Goal: Task Accomplishment & Management: Manage account settings

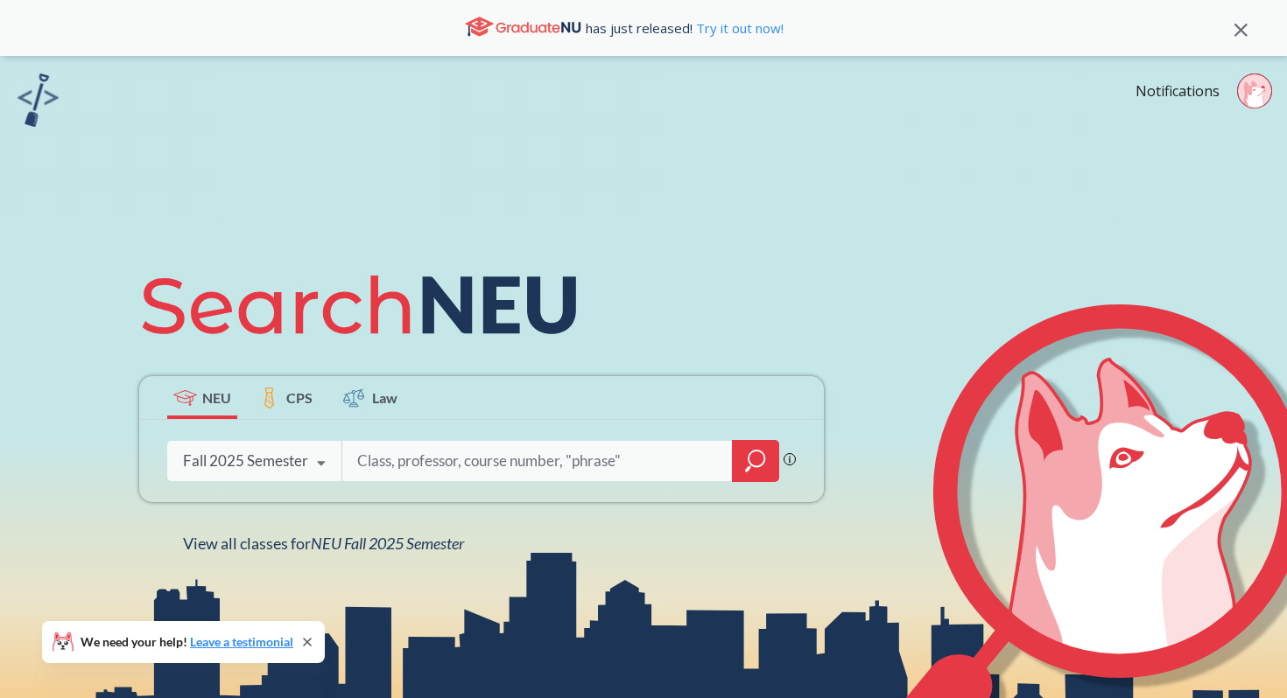
click at [428, 461] on input "search" at bounding box center [537, 461] width 364 height 37
type input "c"
type input "orgo 1"
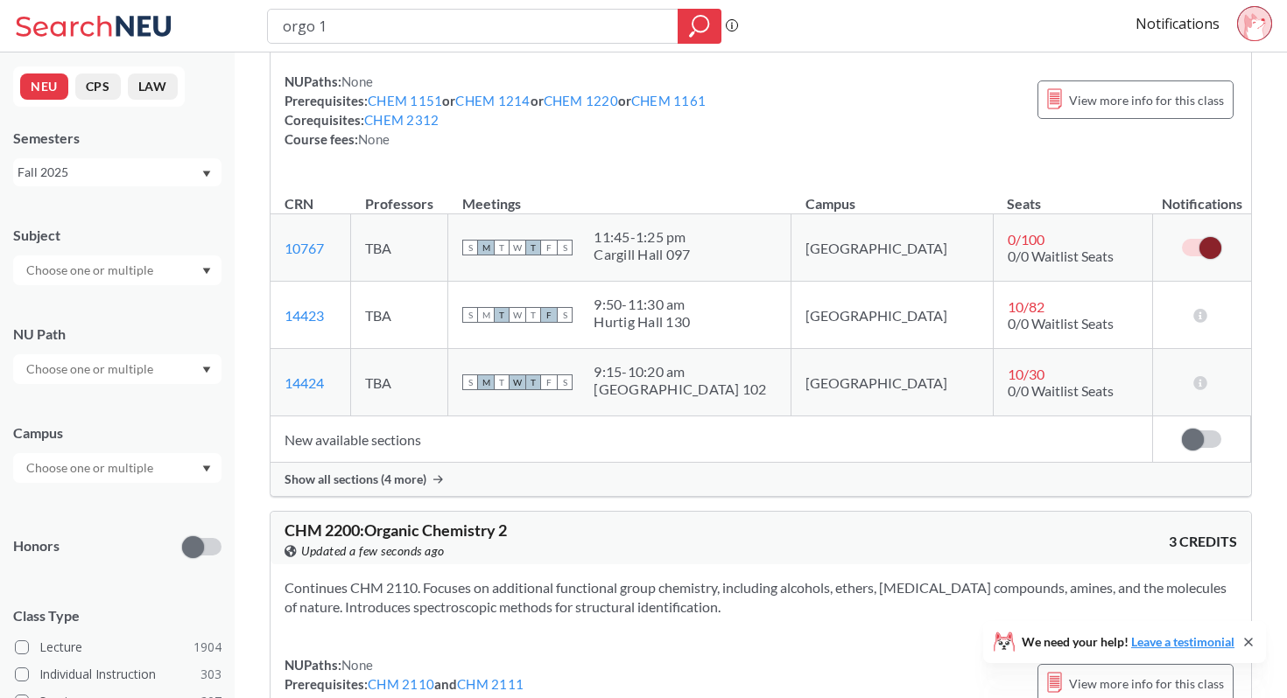
scroll to position [594, 0]
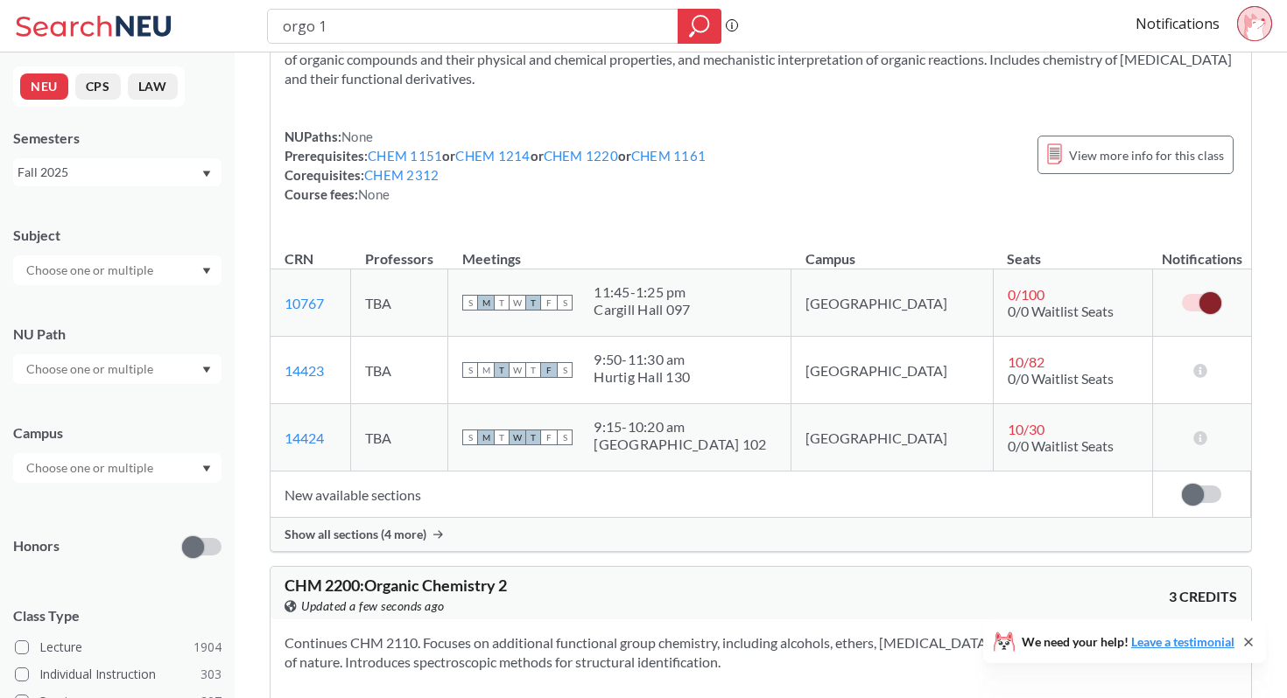
click at [444, 526] on div "Show all sections (4 more)" at bounding box center [760, 534] width 980 height 33
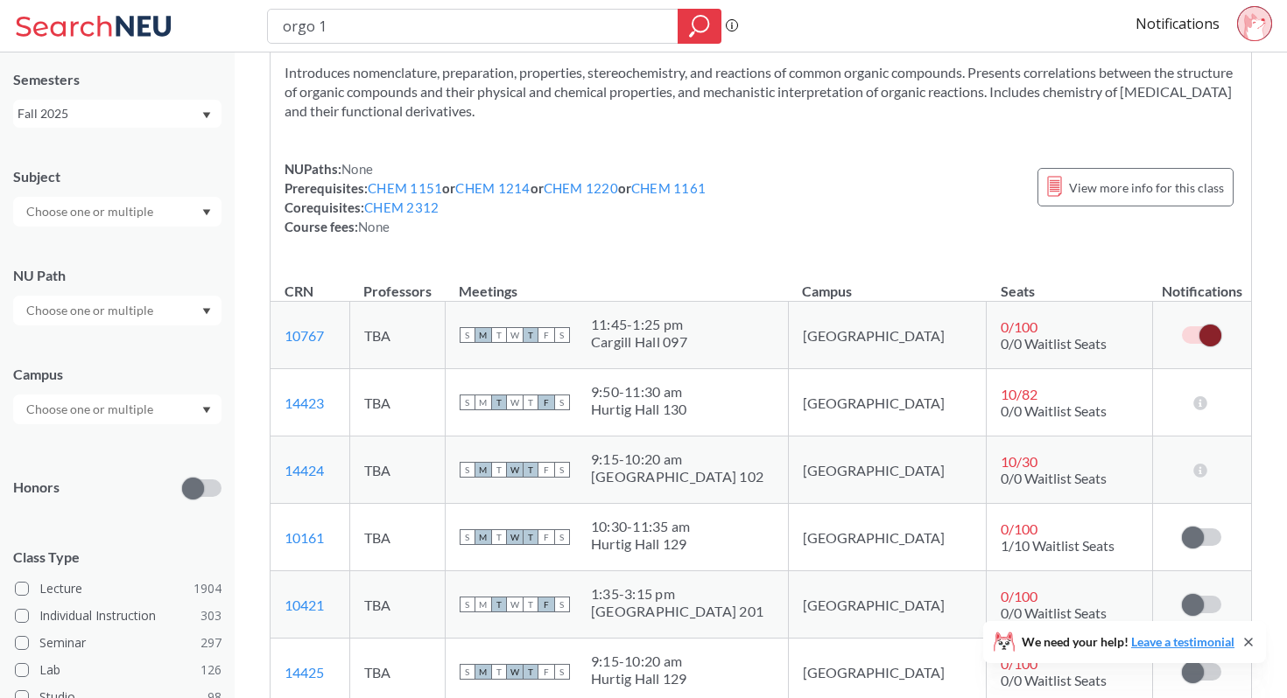
scroll to position [0, 0]
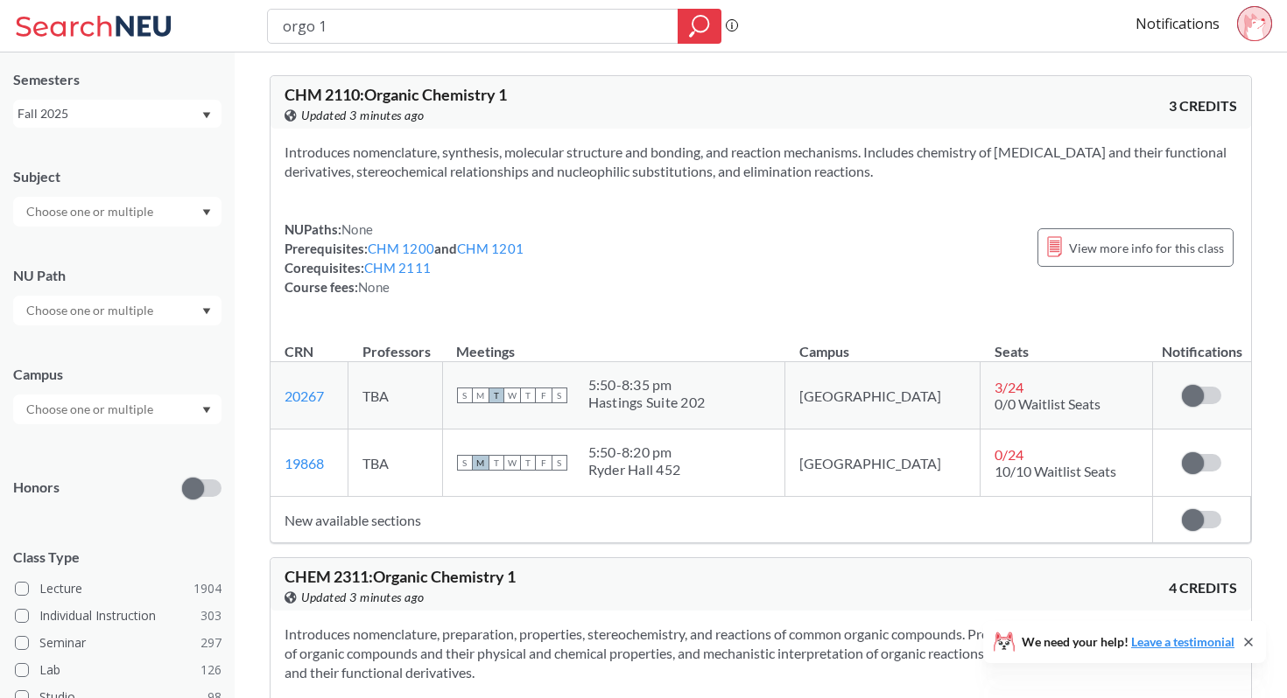
click at [473, 9] on div "orgo 1" at bounding box center [494, 26] width 454 height 35
click at [473, 25] on input "orgo 1" at bounding box center [473, 26] width 384 height 30
type input "3001"
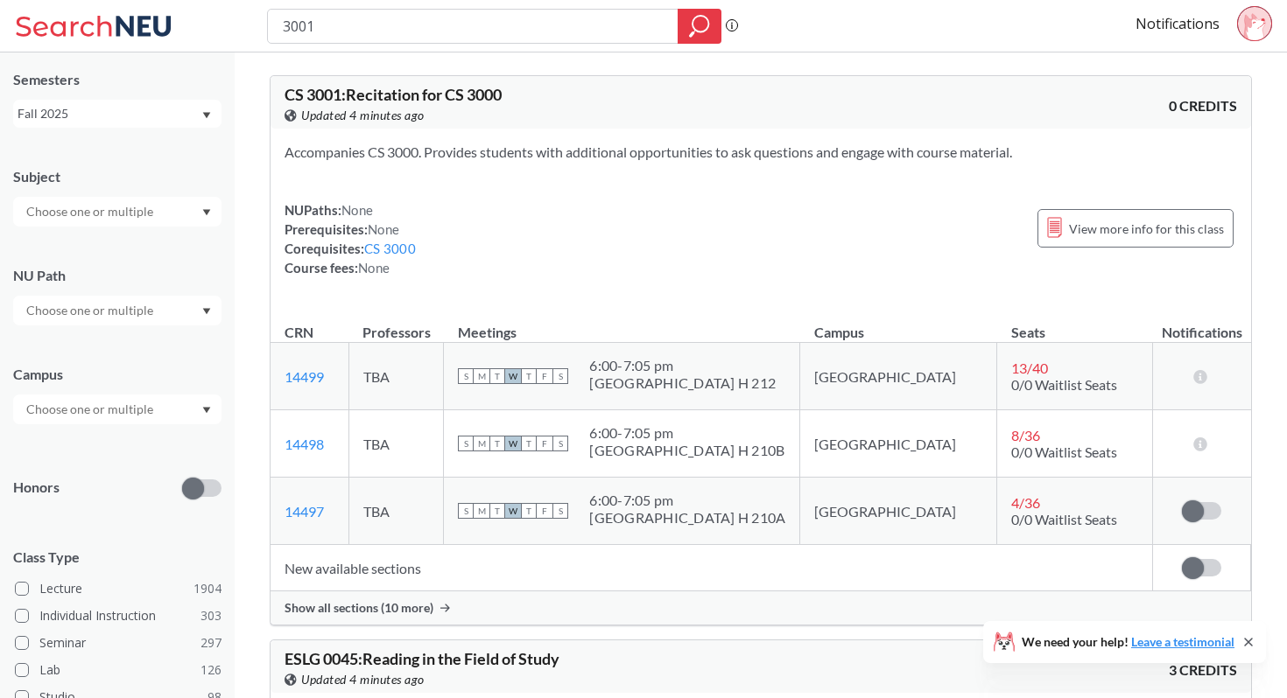
click at [370, 603] on span "Show all sections (10 more)" at bounding box center [358, 608] width 149 height 16
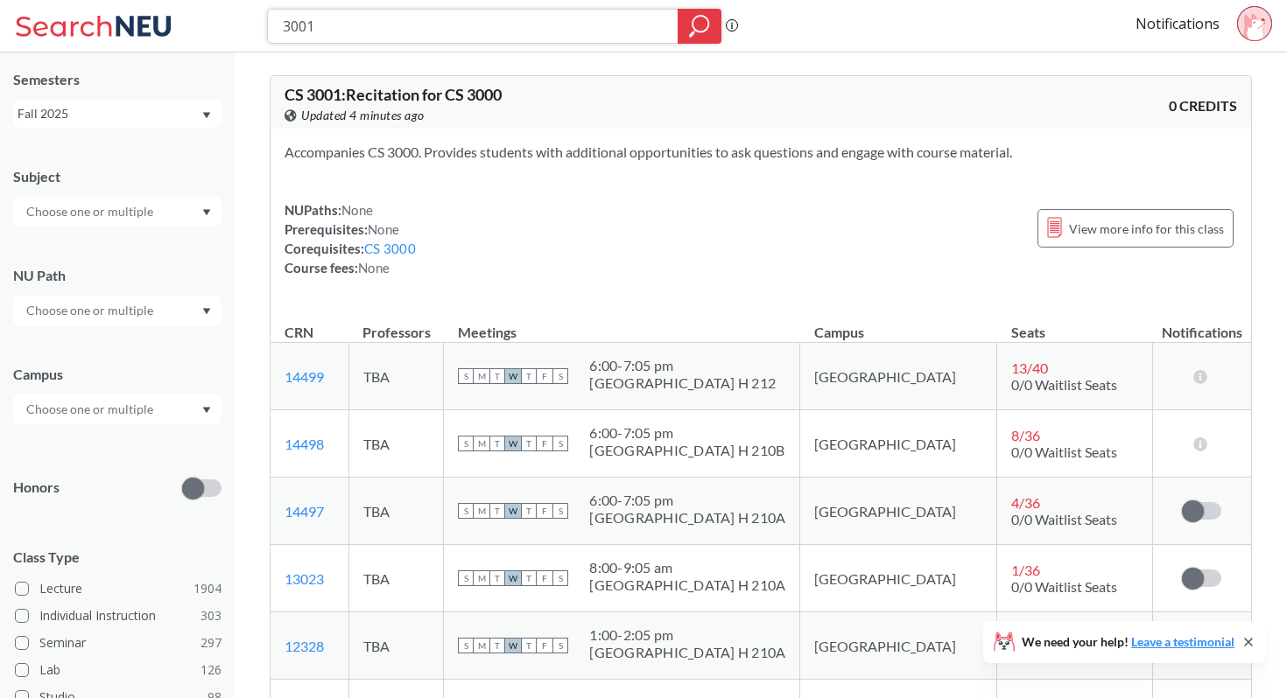
click at [297, 26] on input "3001" at bounding box center [473, 26] width 384 height 30
type input "3101"
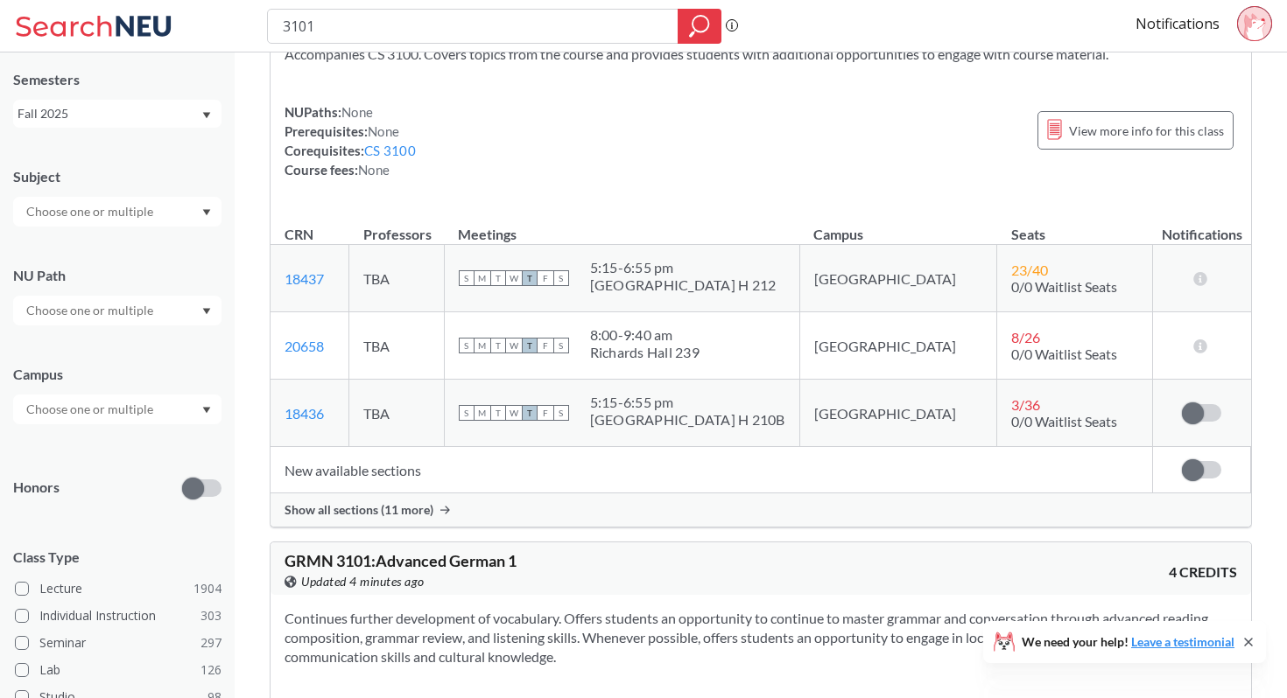
scroll to position [100, 0]
click at [413, 505] on span "Show all sections (11 more)" at bounding box center [358, 509] width 149 height 16
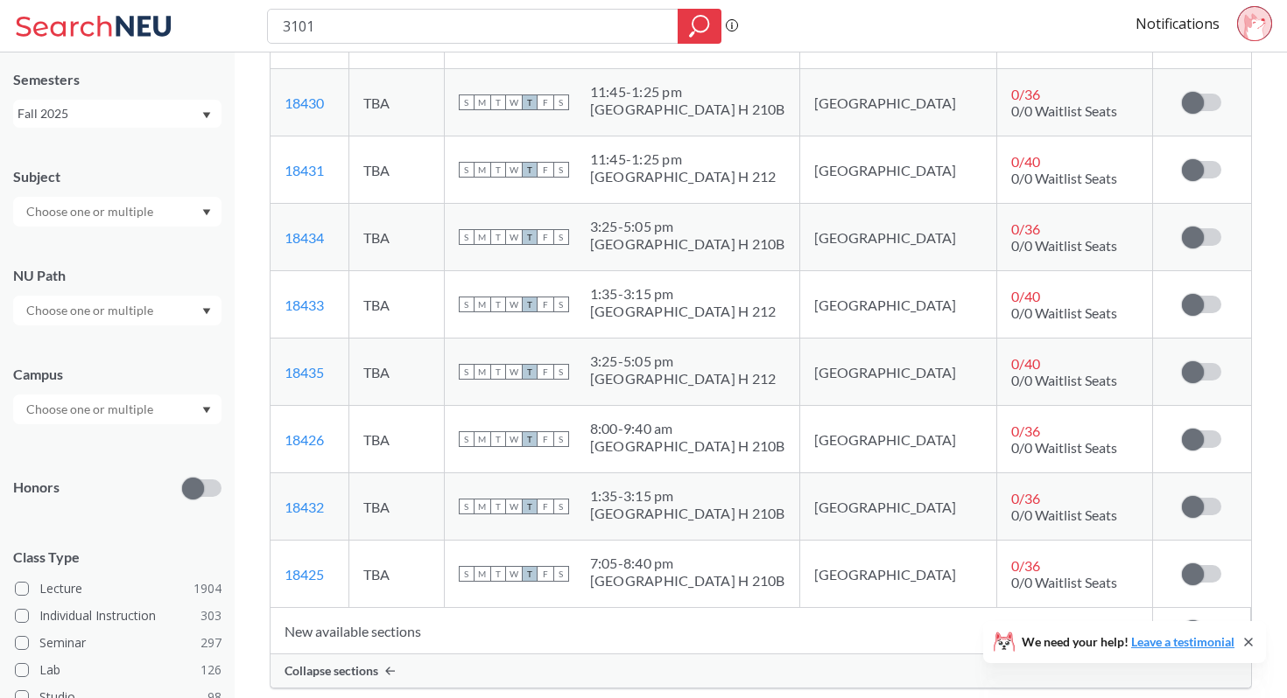
scroll to position [685, 0]
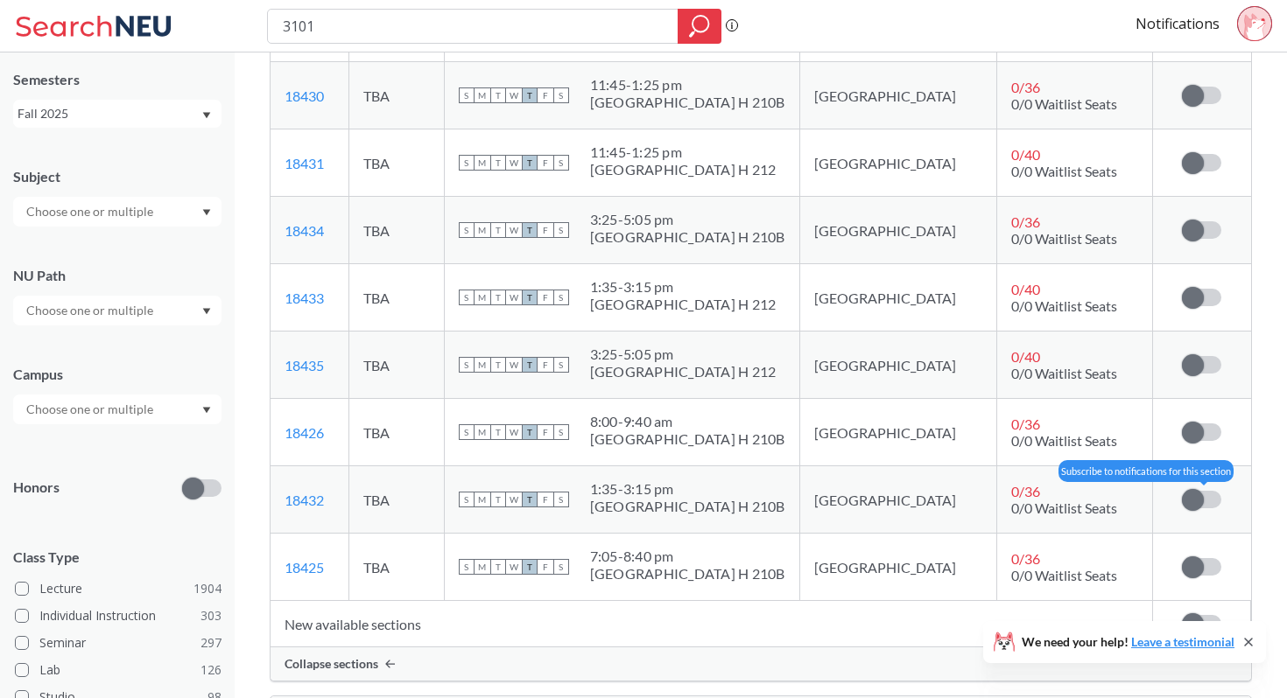
click at [1209, 503] on label at bounding box center [1201, 500] width 39 height 18
click at [1182, 491] on input "checkbox" at bounding box center [1182, 491] width 0 height 0
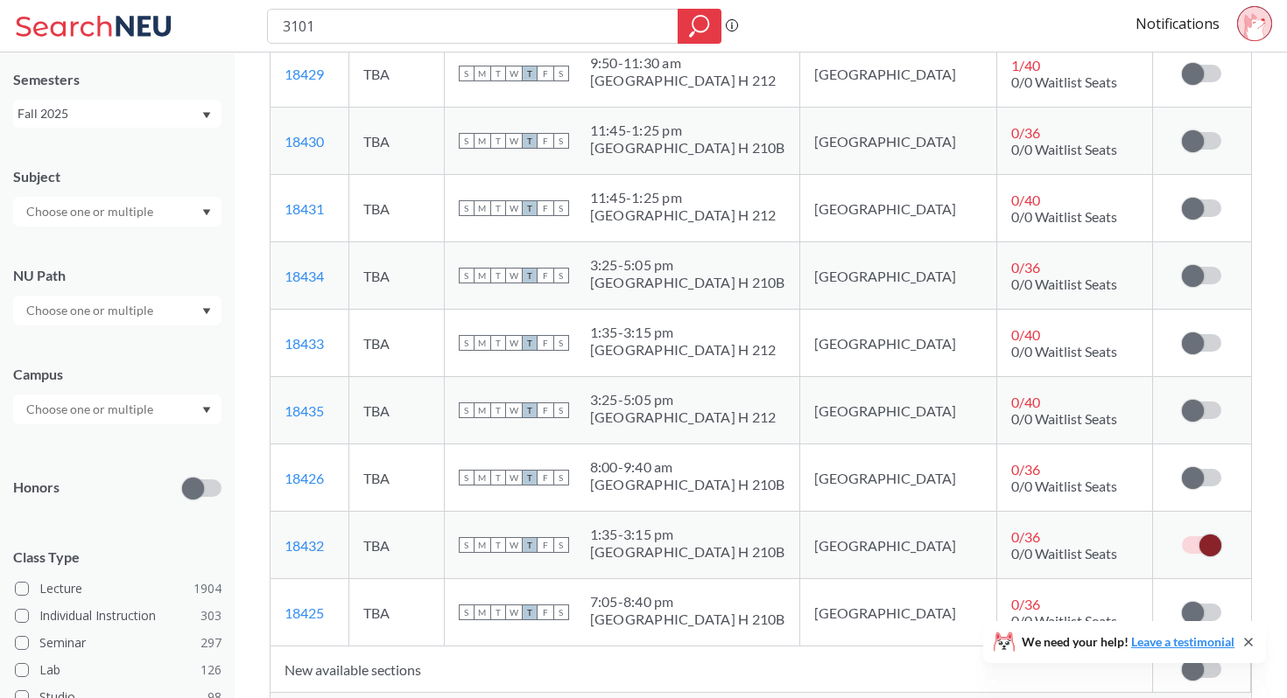
scroll to position [635, 0]
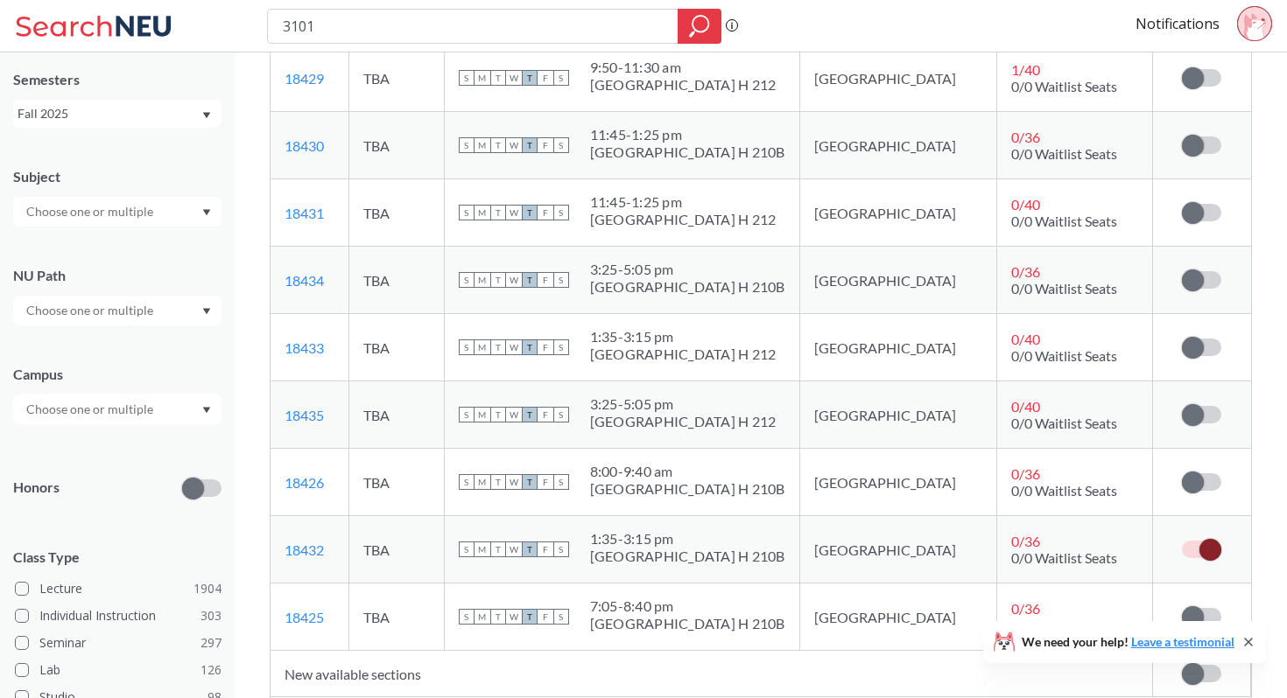
click at [1196, 544] on label at bounding box center [1201, 550] width 39 height 18
click at [1182, 541] on input "checkbox" at bounding box center [1182, 541] width 0 height 0
click at [1204, 416] on label at bounding box center [1201, 415] width 39 height 18
click at [1182, 406] on input "checkbox" at bounding box center [1182, 406] width 0 height 0
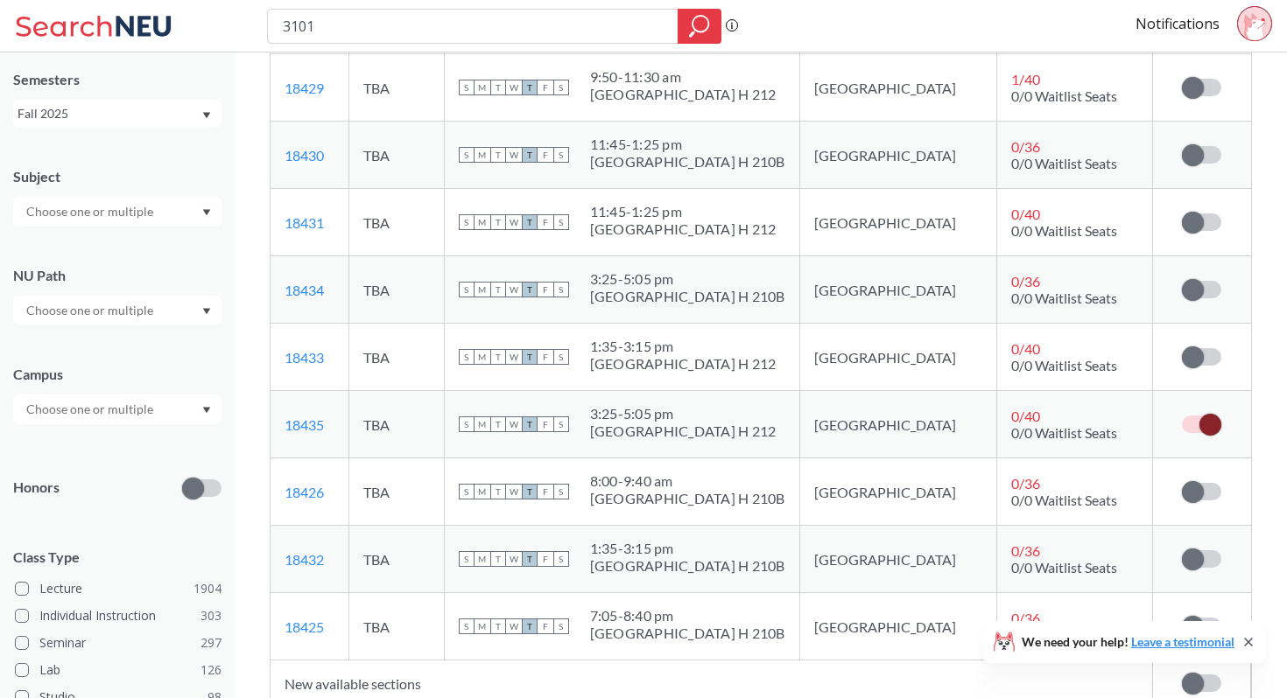
scroll to position [620, 0]
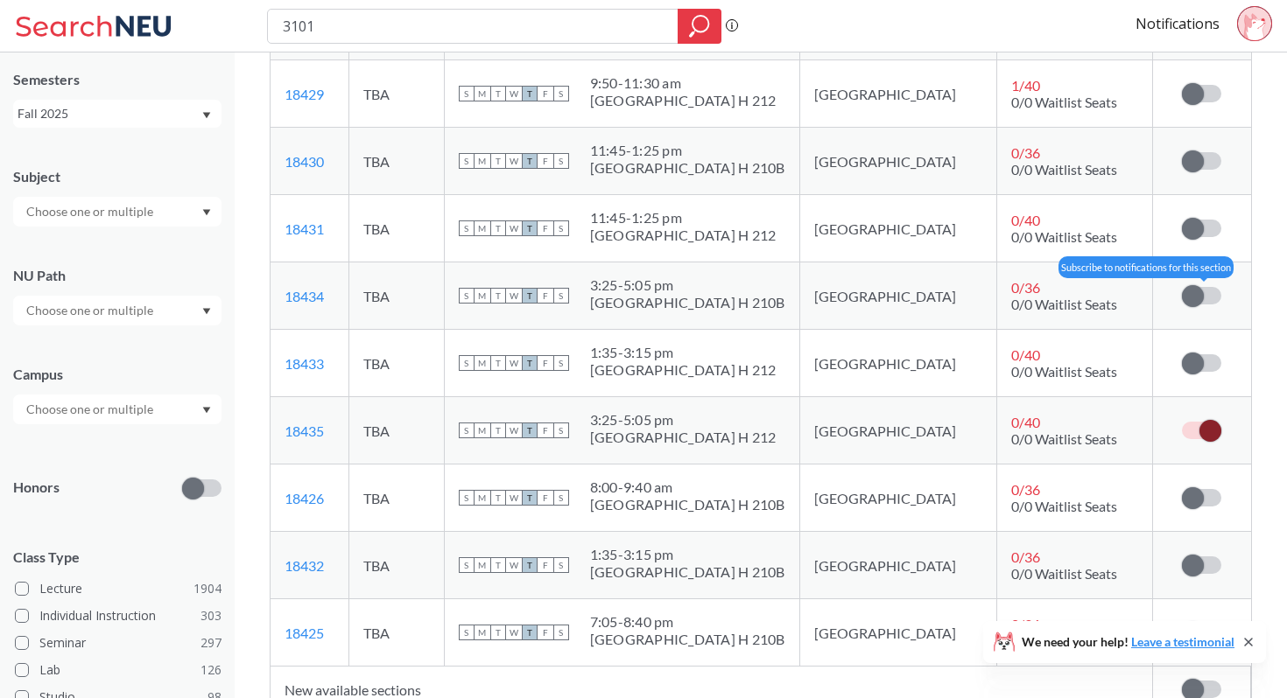
click at [1197, 293] on span at bounding box center [1193, 296] width 22 height 22
click at [1182, 287] on input "checkbox" at bounding box center [1182, 287] width 0 height 0
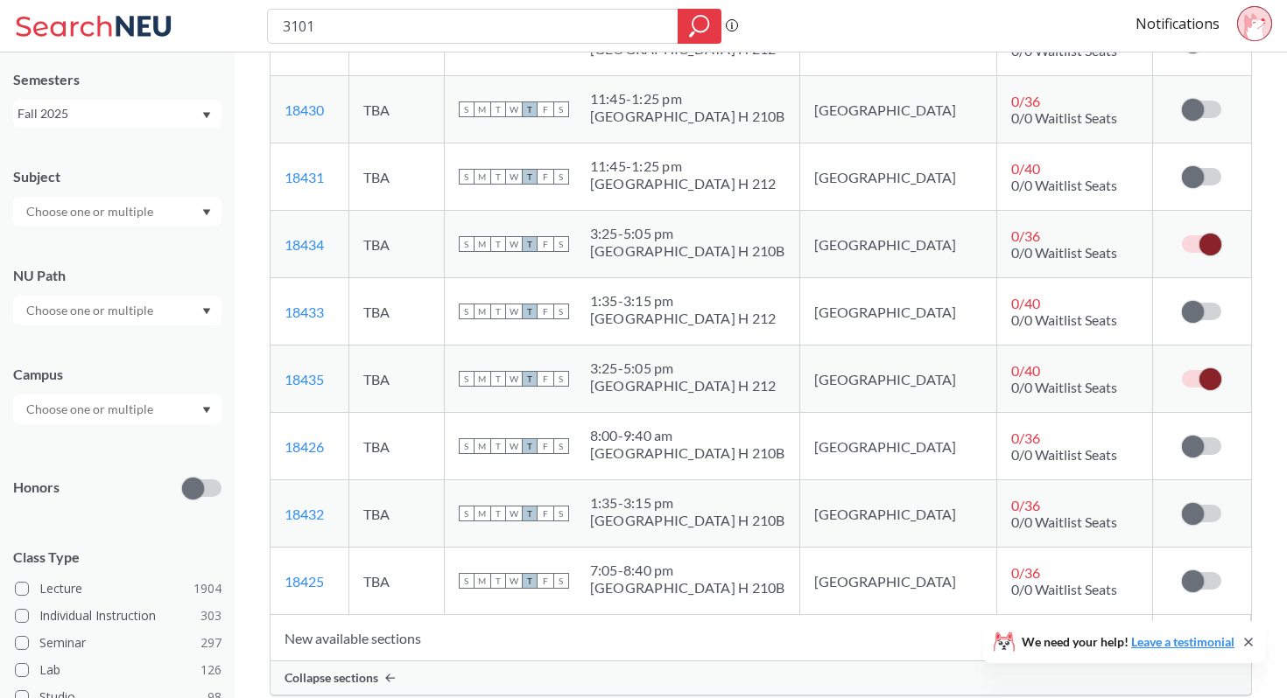
scroll to position [761, 0]
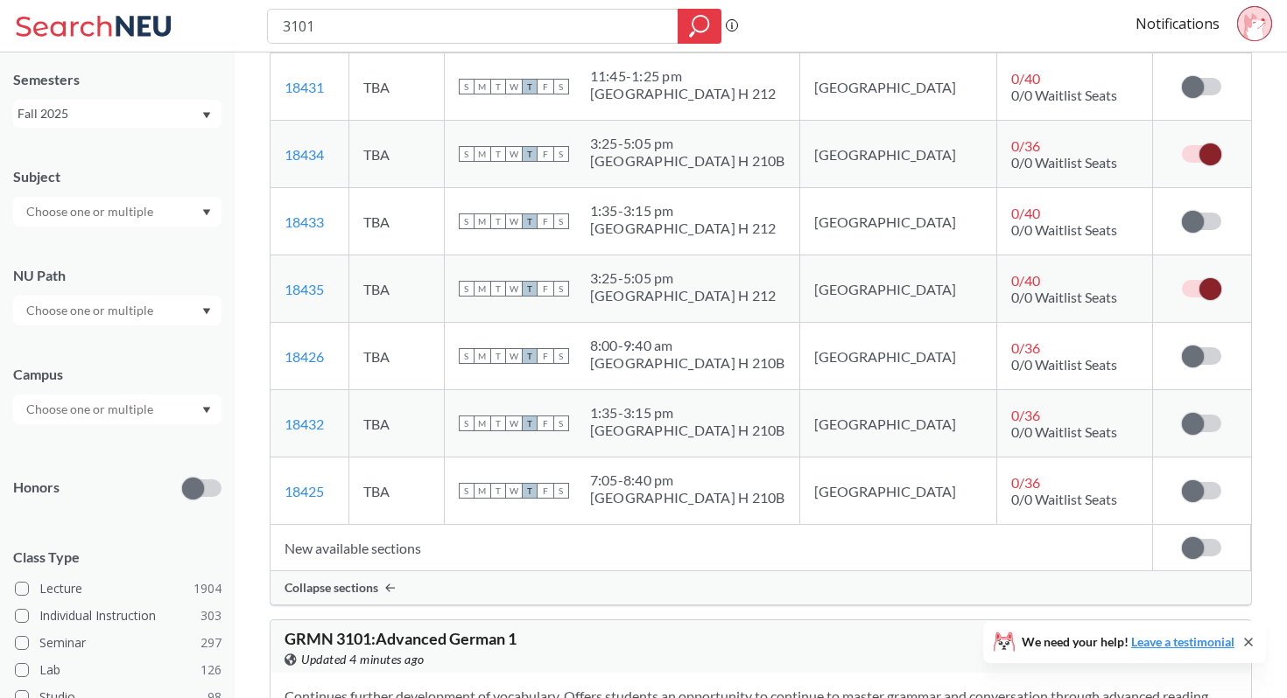
click at [1199, 536] on td "Subscribe to notifications for this section" at bounding box center [1202, 548] width 98 height 46
click at [1199, 548] on span at bounding box center [1193, 548] width 22 height 22
click at [1182, 539] on input "checkbox" at bounding box center [1182, 539] width 0 height 0
click at [1020, 548] on td "New available sections" at bounding box center [711, 548] width 882 height 46
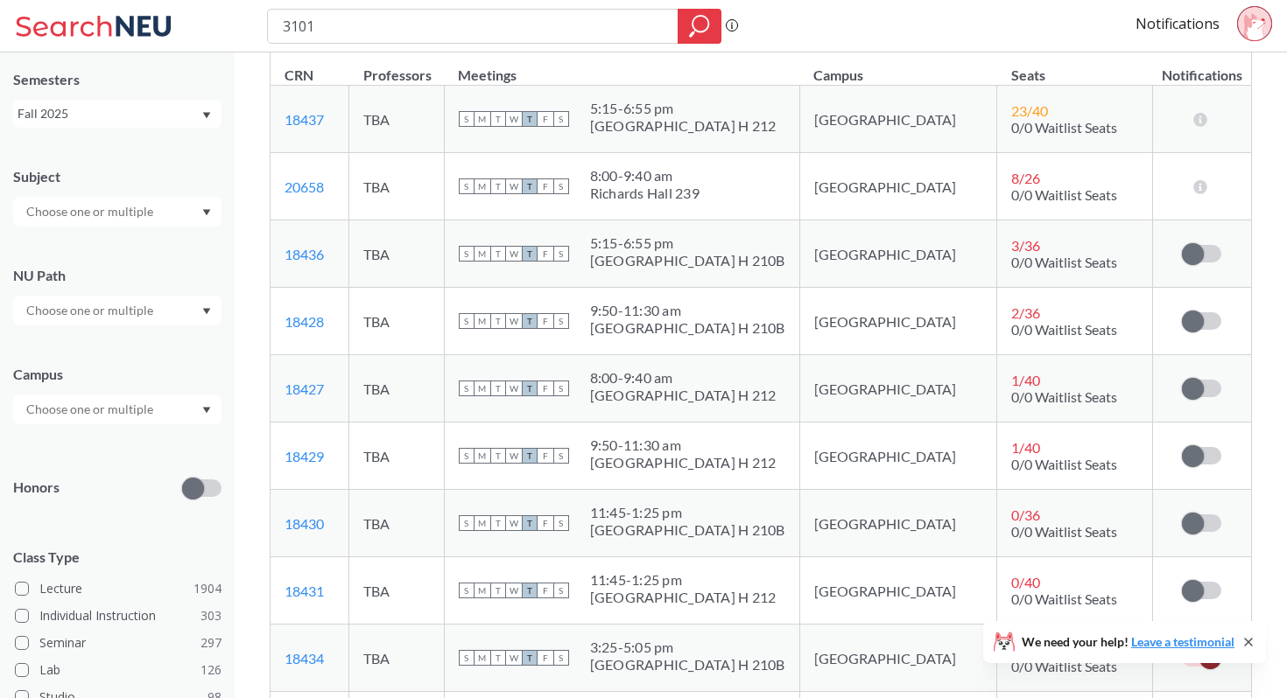
scroll to position [161, 0]
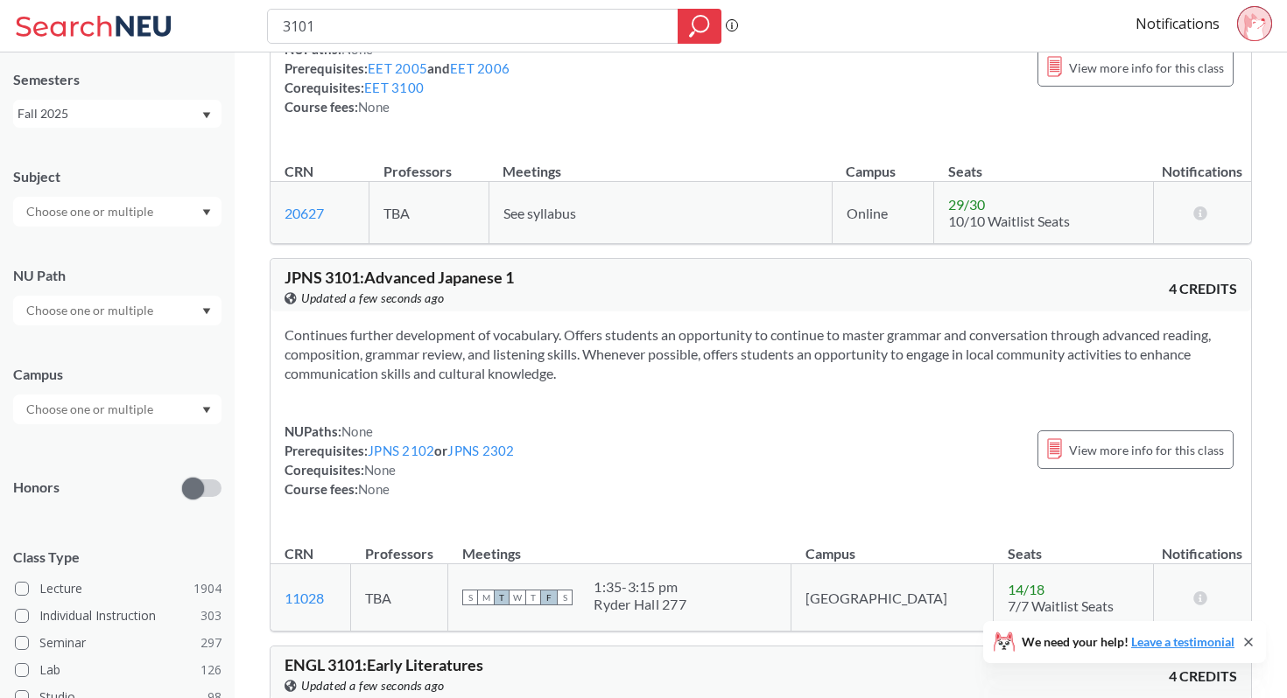
click at [1270, 20] on circle at bounding box center [1254, 23] width 34 height 34
click at [1194, 20] on link "Notifications" at bounding box center [1177, 23] width 84 height 19
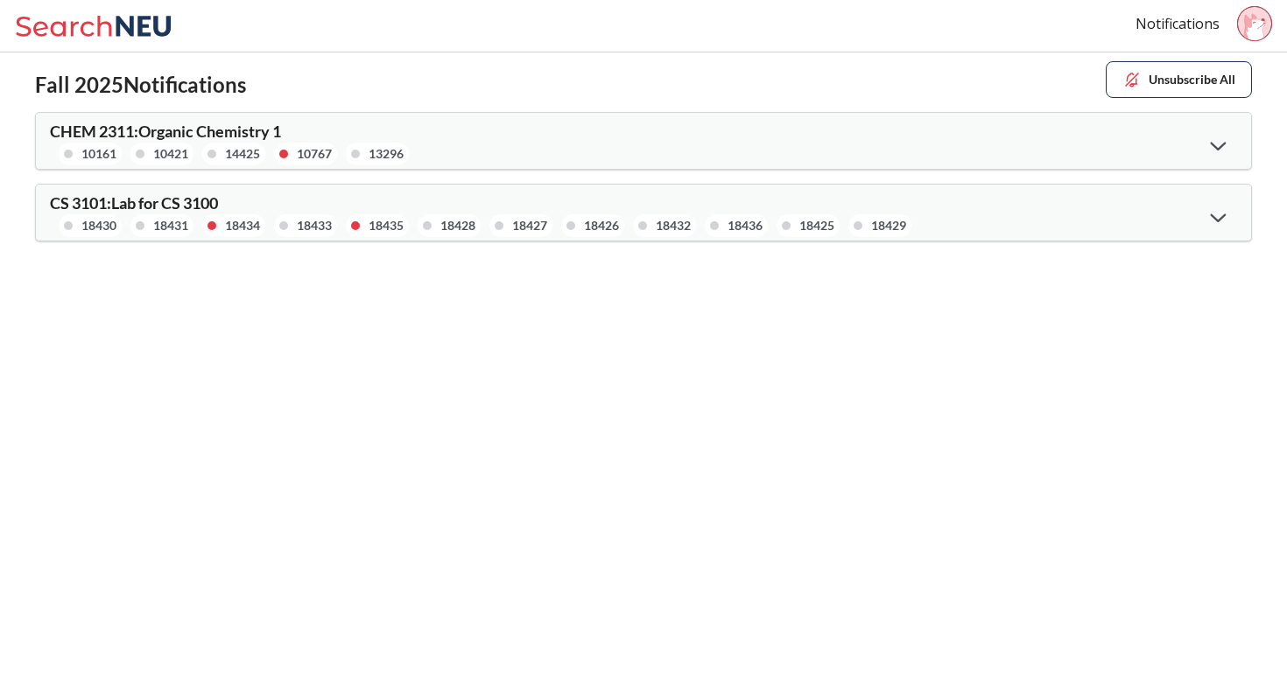
click at [1219, 199] on div at bounding box center [1218, 217] width 38 height 36
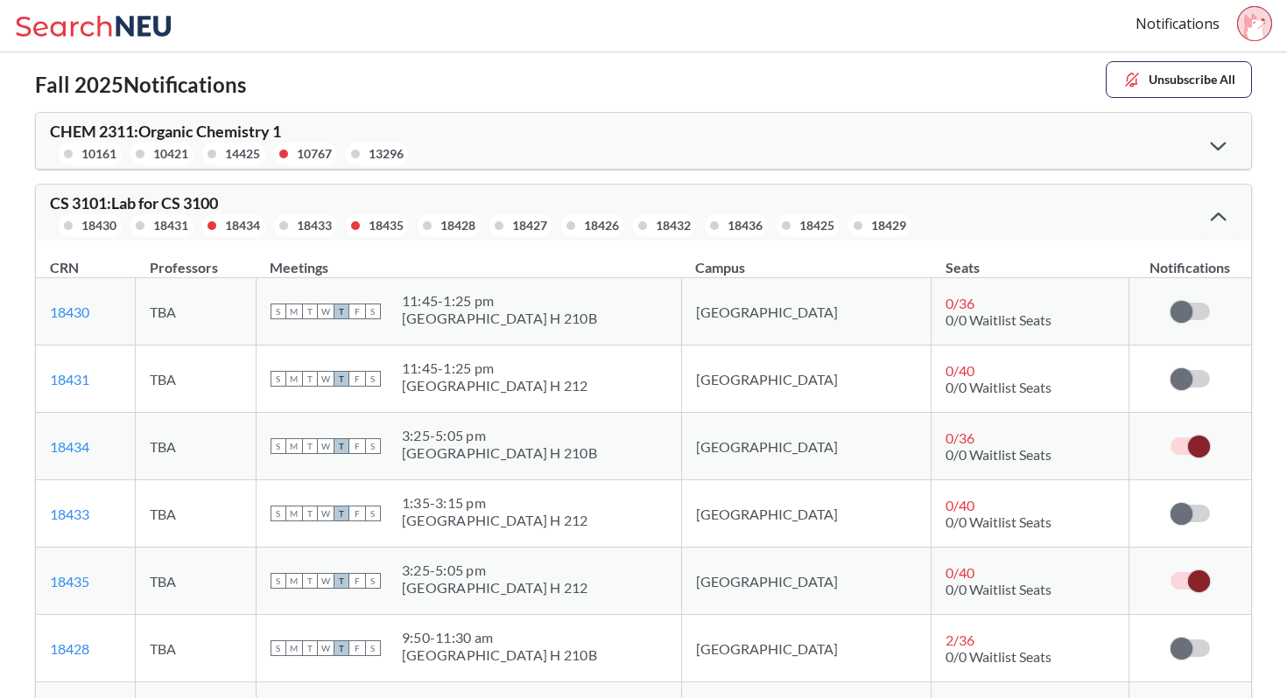
click at [1219, 209] on div at bounding box center [1218, 216] width 38 height 35
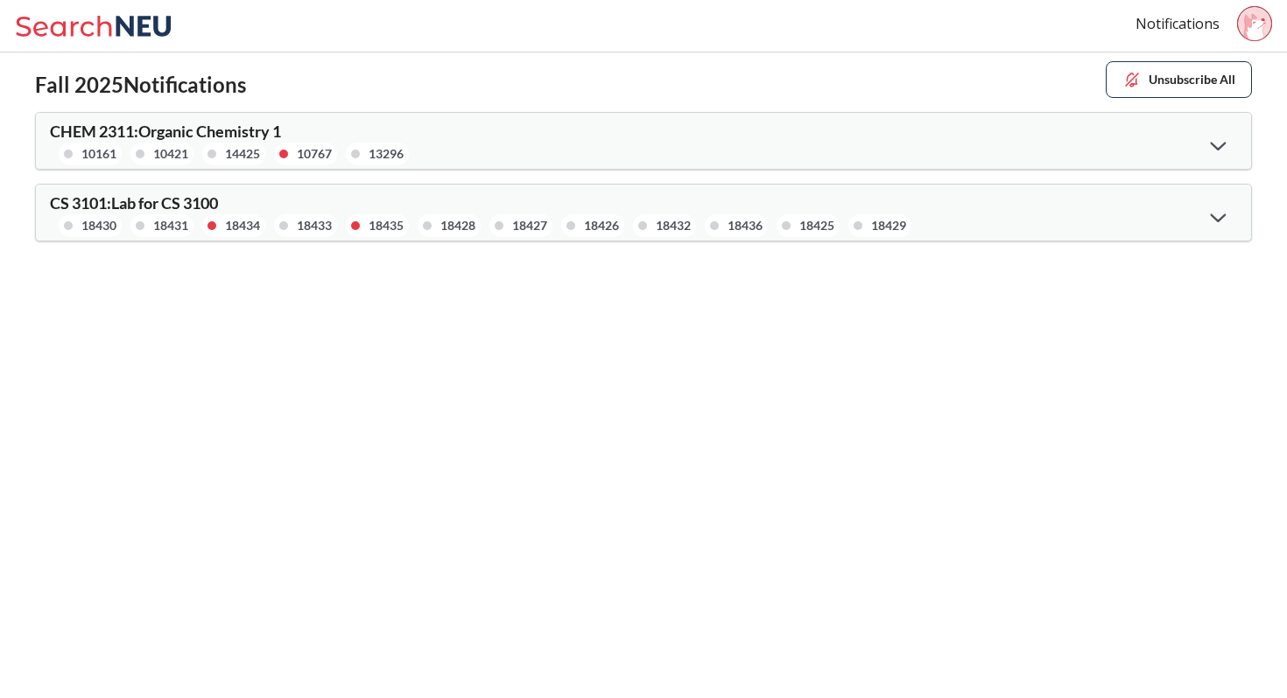
click at [807, 199] on div "CS 3101 : Lab for CS 3100 18430 18431 18434 18433 18435 18428 18427 18426 18432…" at bounding box center [643, 213] width 1215 height 56
click at [1225, 214] on div at bounding box center [1218, 217] width 38 height 36
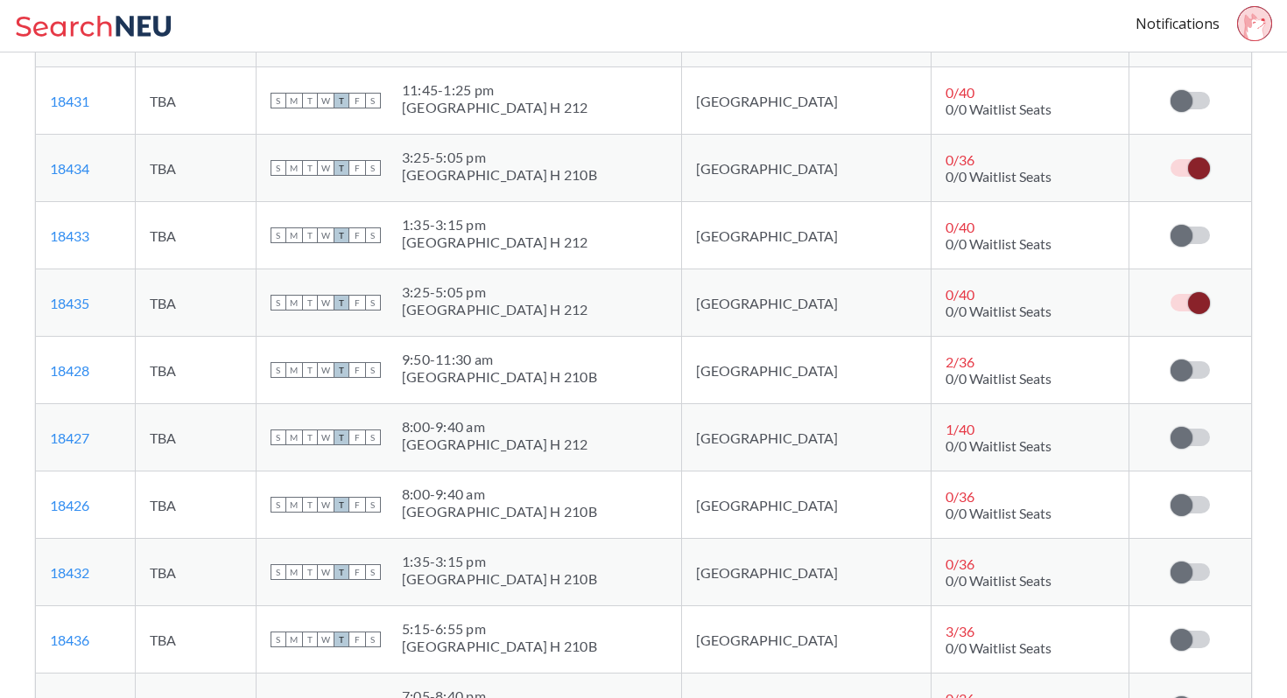
scroll to position [271, 0]
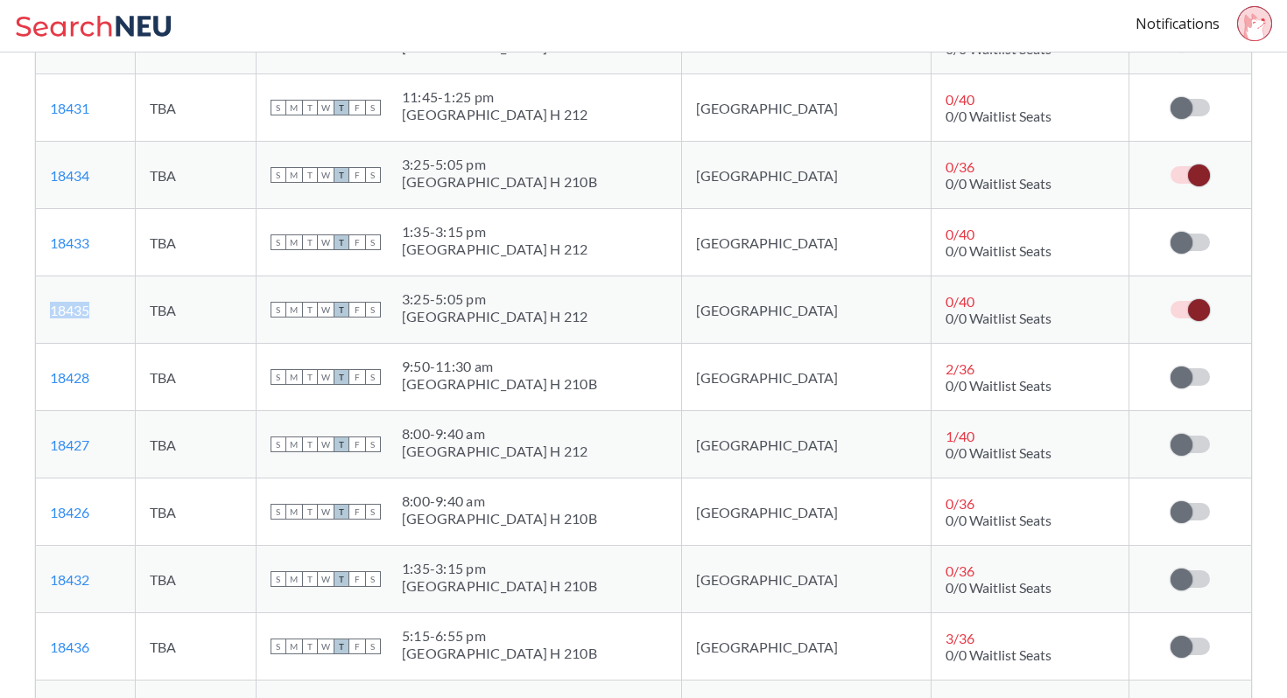
drag, startPoint x: 123, startPoint y: 306, endPoint x: 40, endPoint y: 306, distance: 83.1
click at [40, 306] on td "18435 View this section on Banner." at bounding box center [86, 310] width 100 height 67
copy link "18435"
drag, startPoint x: 129, startPoint y: 186, endPoint x: 40, endPoint y: 172, distance: 89.6
click at [40, 172] on td "18434 View this section on Banner." at bounding box center [86, 175] width 100 height 67
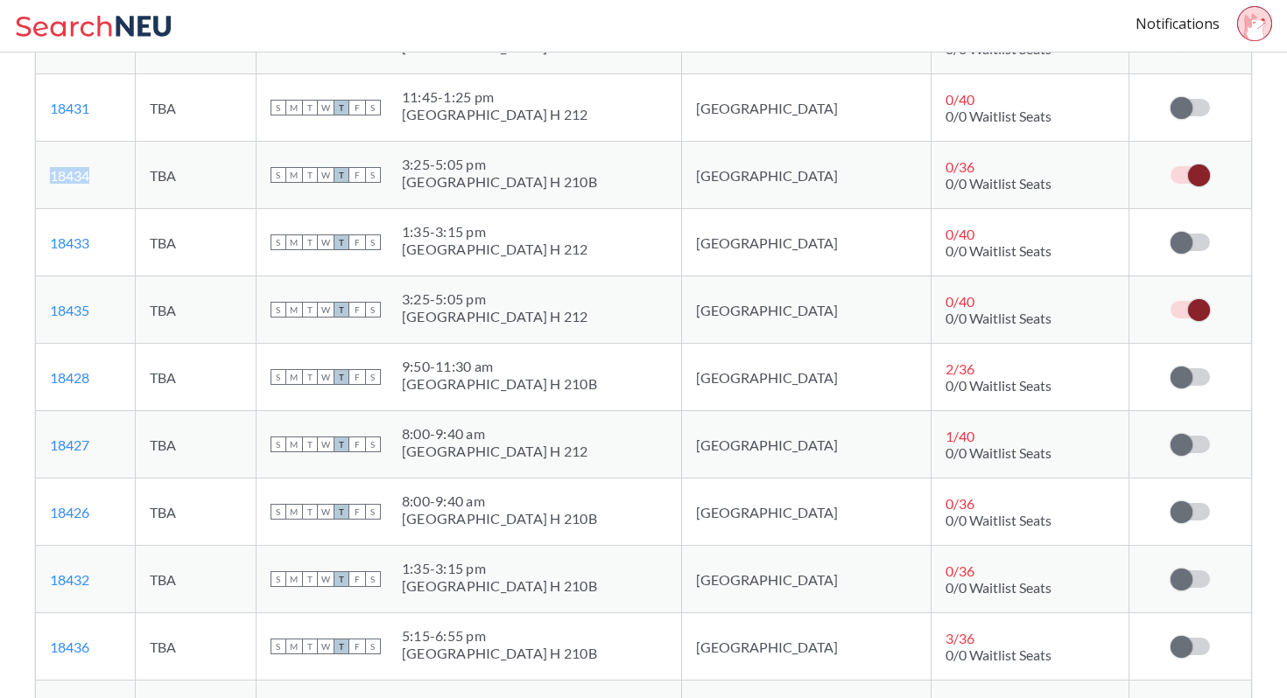
copy link "18434"
